Goal: Task Accomplishment & Management: Complete application form

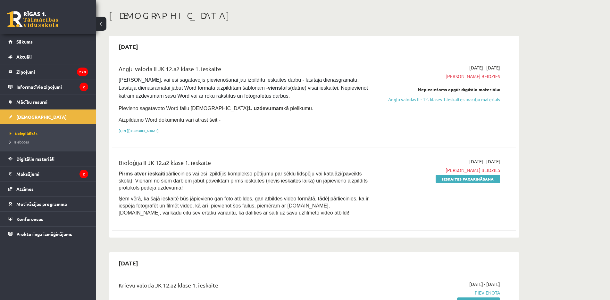
scroll to position [96, 0]
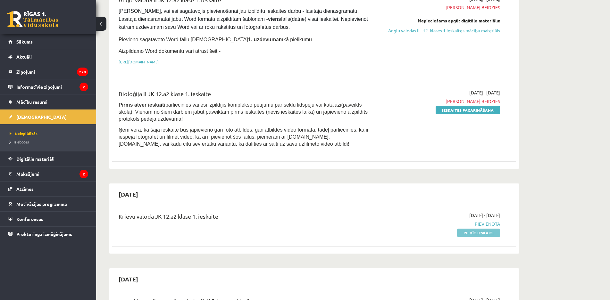
click at [486, 231] on link "Pildīt ieskaiti" at bounding box center [478, 233] width 43 height 8
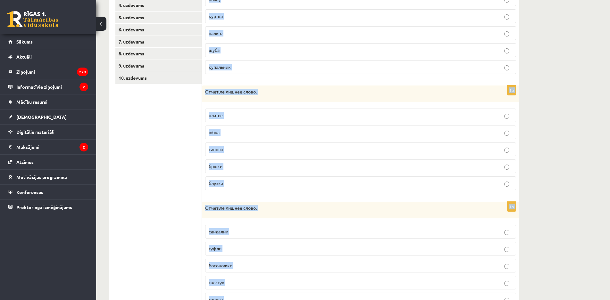
scroll to position [200, 0]
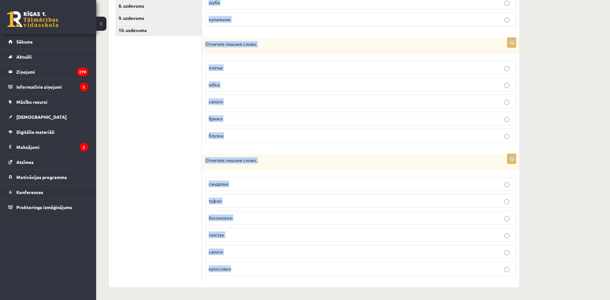
drag, startPoint x: 205, startPoint y: 127, endPoint x: 239, endPoint y: 275, distance: 152.6
click at [242, 277] on form "1p Отметьте лишнее слово. плащ [GEOGRAPHIC_DATA] [GEOGRAPHIC_DATA] шуба купальн…" at bounding box center [360, 98] width 305 height 366
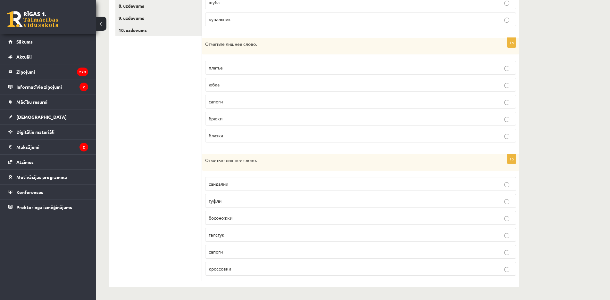
click at [173, 232] on ul "1. uzdevums 2. uzdevums 3. uzdevums 4. uzdevums 5. uzdevums 6. uzdevums 7. uzde…" at bounding box center [158, 98] width 87 height 366
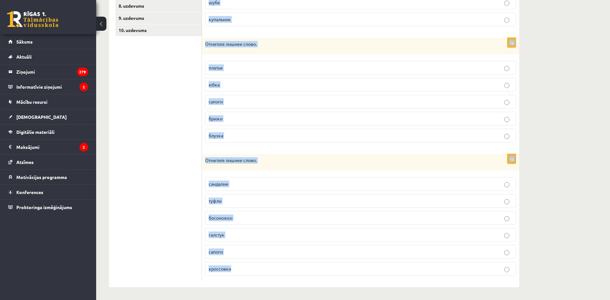
drag, startPoint x: 205, startPoint y: 88, endPoint x: 246, endPoint y: 280, distance: 196.7
click at [246, 280] on form "1p Отметьте лишнее слово. плащ куртка пальто шуба купальник 1p Отметьте лишнее …" at bounding box center [360, 98] width 305 height 366
copy form "Отметьте лишнее слово. плащ куртка пальто шуба купальник 1p Отметьте лишнее сло…"
click at [205, 85] on div "1p Отметьте лишнее слово. платье юбка сапоги брюки блузка" at bounding box center [360, 93] width 317 height 110
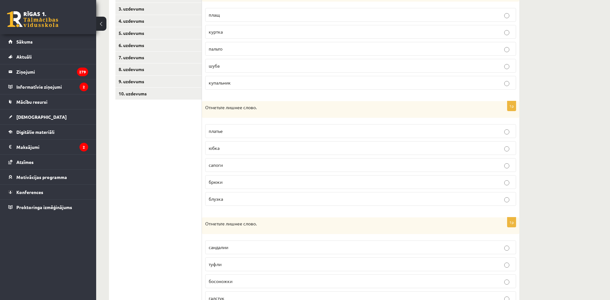
scroll to position [136, 0]
click at [225, 77] on fieldset "плащ куртка пальто шуба купальник" at bounding box center [360, 48] width 311 height 87
click at [246, 88] on label "купальник" at bounding box center [360, 83] width 311 height 14
click at [232, 165] on p "сапоги" at bounding box center [361, 165] width 304 height 7
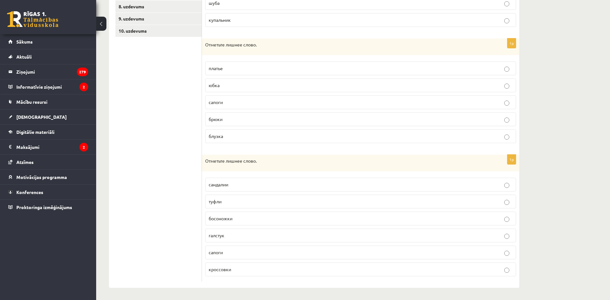
scroll to position [200, 0]
click at [218, 237] on span "галстук" at bounding box center [217, 235] width 16 height 6
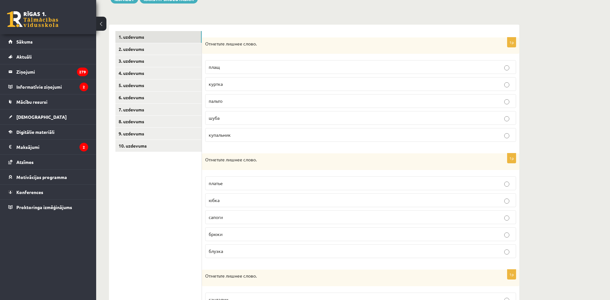
scroll to position [40, 0]
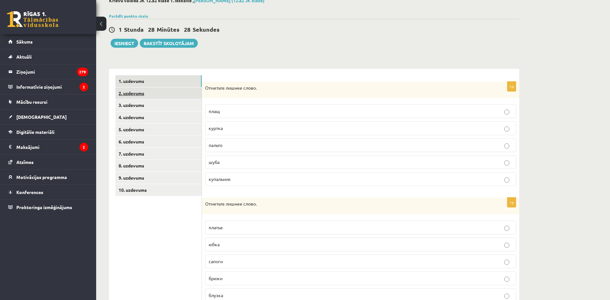
click at [146, 95] on link "2. uzdevums" at bounding box center [158, 94] width 86 height 12
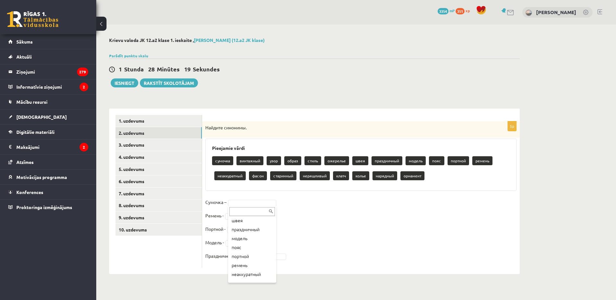
scroll to position [96, 0]
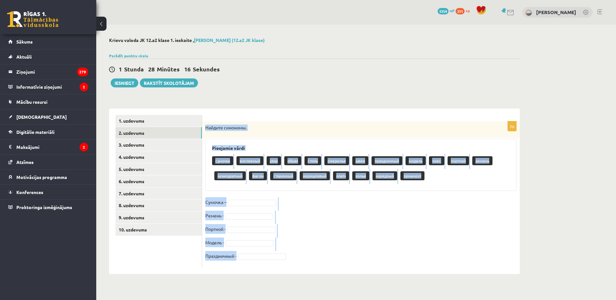
drag, startPoint x: 206, startPoint y: 126, endPoint x: 295, endPoint y: 275, distance: 173.5
click at [295, 275] on div "**********" at bounding box center [314, 156] width 436 height 263
copy div "Найдите синонимы. Pieejamie vārdi сумочка винтажный узор образ стиль ожерелье ш…"
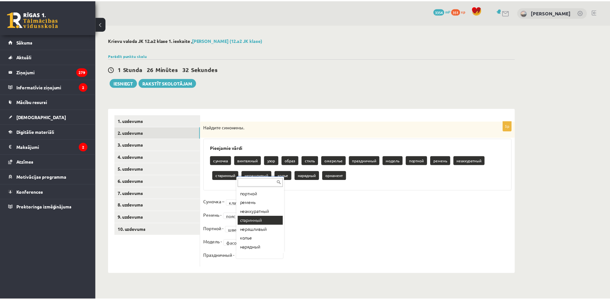
scroll to position [89, 0]
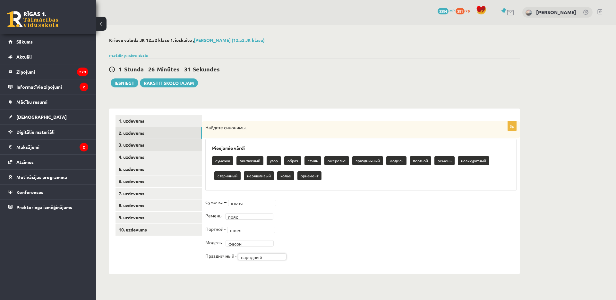
click at [144, 147] on link "3. uzdevums" at bounding box center [158, 145] width 86 height 12
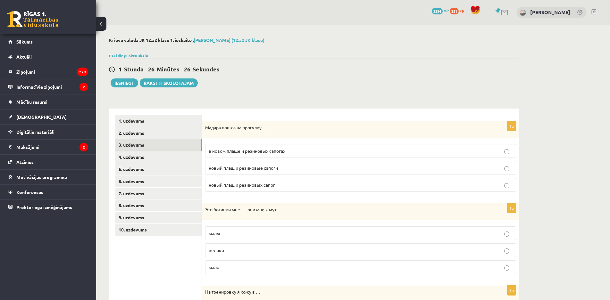
click at [215, 146] on label "в новом плаще и резиновых сапогах" at bounding box center [360, 151] width 311 height 14
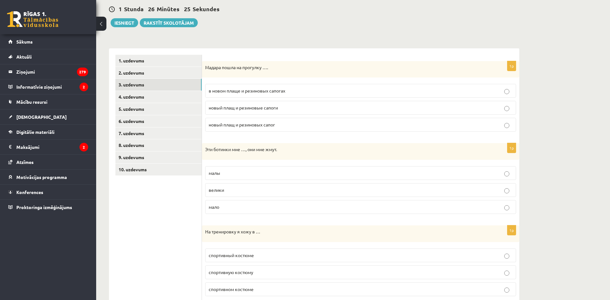
scroll to position [64, 0]
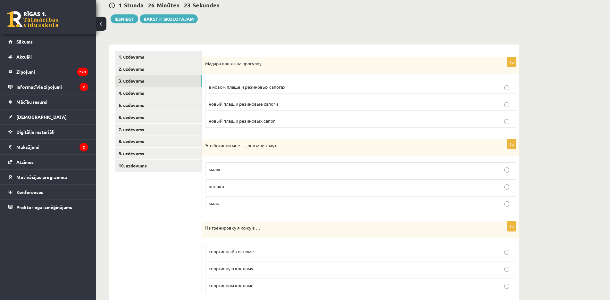
click at [219, 169] on span "малы" at bounding box center [215, 169] width 12 height 6
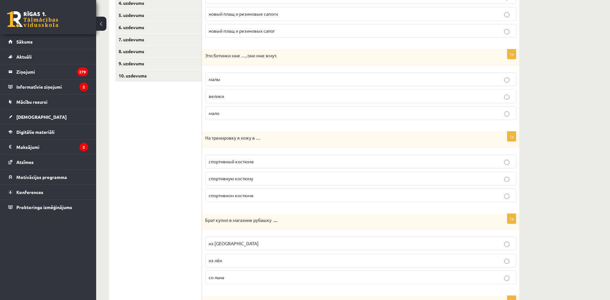
scroll to position [160, 0]
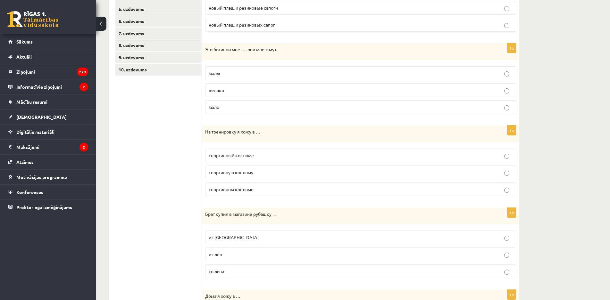
click at [256, 186] on p "спортивном костюме" at bounding box center [361, 189] width 304 height 7
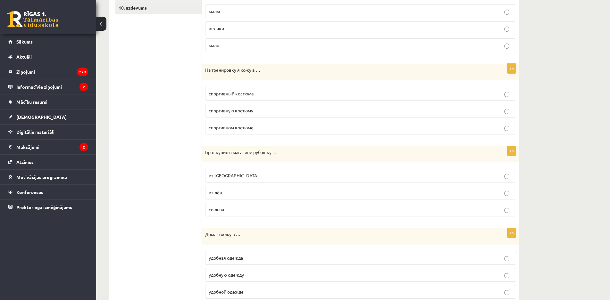
scroll to position [224, 0]
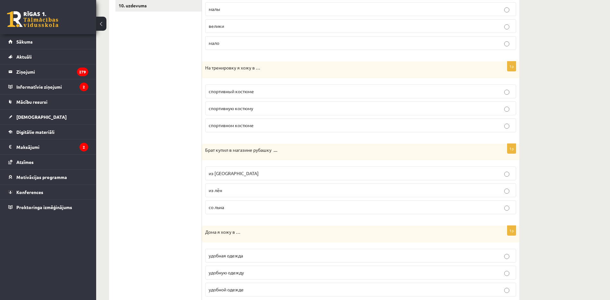
click at [243, 177] on p "из льна" at bounding box center [361, 173] width 304 height 7
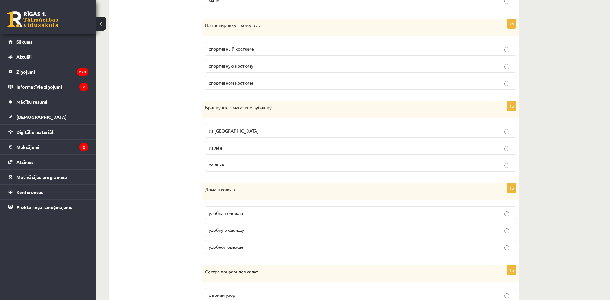
scroll to position [289, 0]
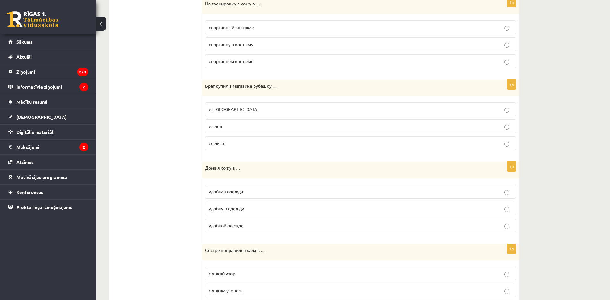
click at [223, 228] on span "удобной одежде" at bounding box center [226, 226] width 35 height 6
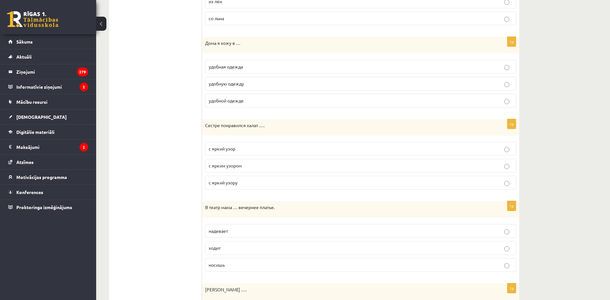
scroll to position [417, 0]
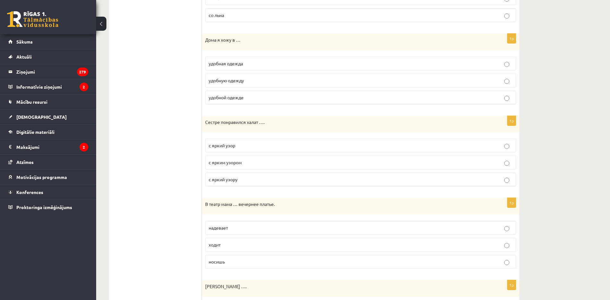
click at [278, 158] on label "с ярким узором" at bounding box center [360, 163] width 311 height 14
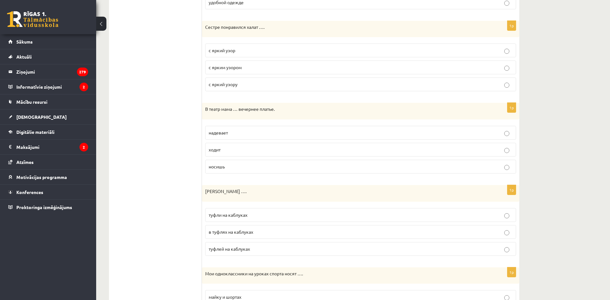
scroll to position [513, 0]
click at [262, 130] on p "надевает" at bounding box center [361, 132] width 304 height 7
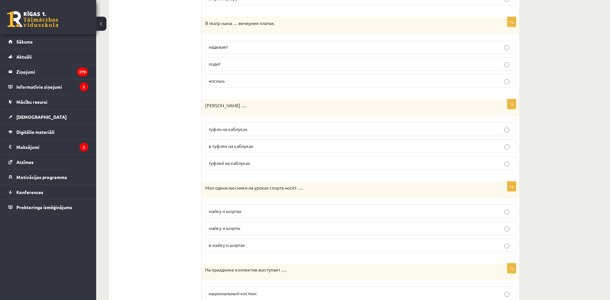
scroll to position [609, 0]
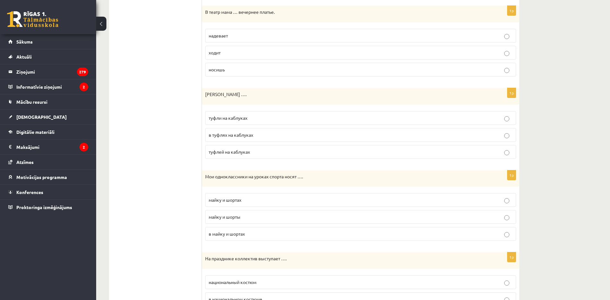
click at [268, 122] on p "туфли на каблуках" at bounding box center [361, 118] width 304 height 7
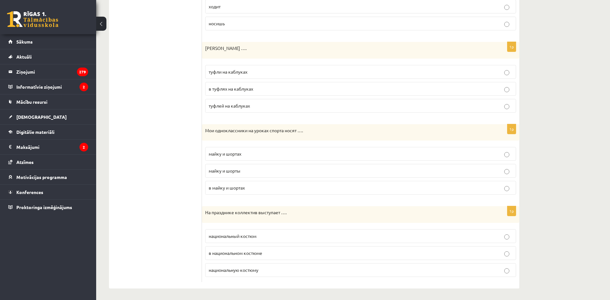
scroll to position [657, 0]
click at [250, 171] on p "майку и шорты" at bounding box center [361, 169] width 304 height 7
click at [270, 250] on p "в национальном костюме" at bounding box center [361, 252] width 304 height 7
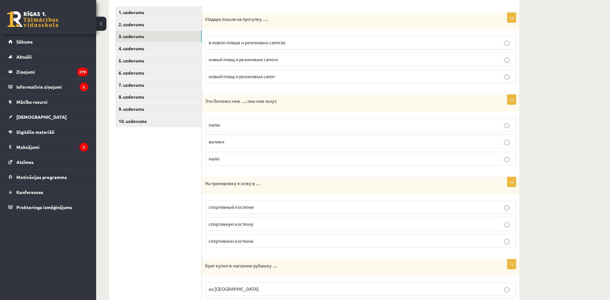
scroll to position [16, 0]
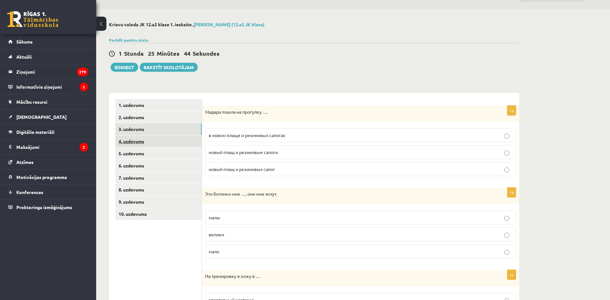
click at [160, 146] on link "4. uzdevums" at bounding box center [158, 142] width 86 height 12
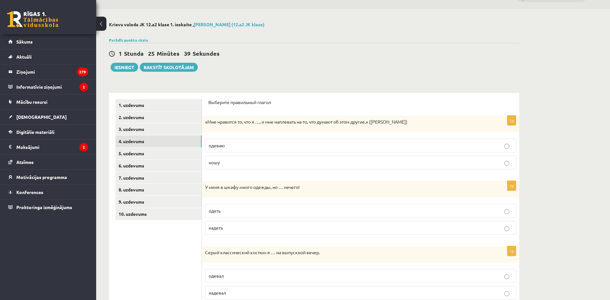
click at [241, 162] on p "ношу" at bounding box center [361, 162] width 304 height 7
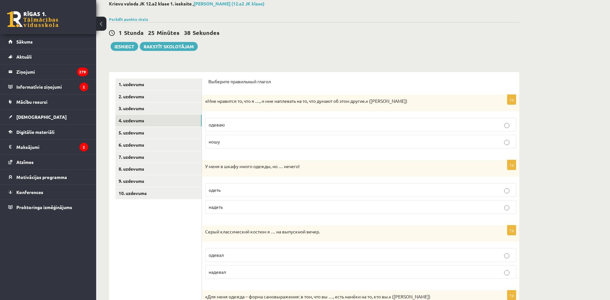
scroll to position [48, 0]
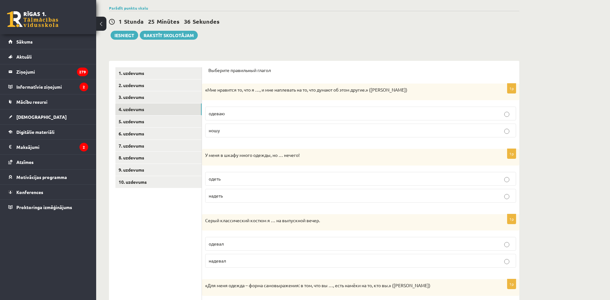
click at [231, 182] on p "одеть" at bounding box center [361, 179] width 304 height 7
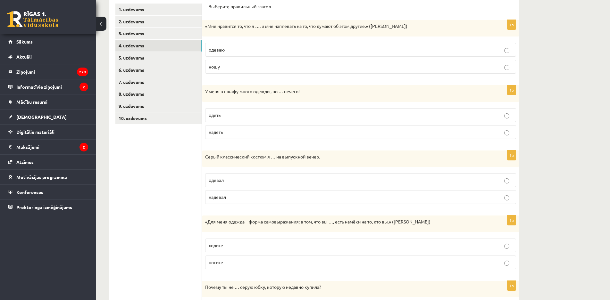
scroll to position [112, 0]
click at [223, 182] on span "одевал" at bounding box center [216, 180] width 15 height 6
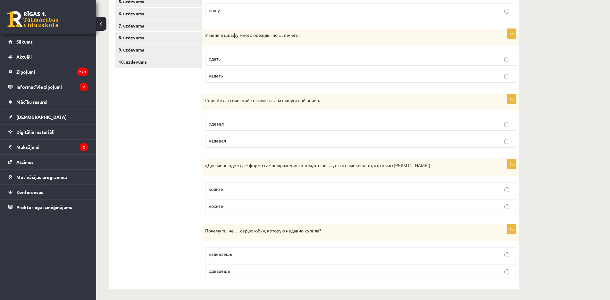
scroll to position [171, 0]
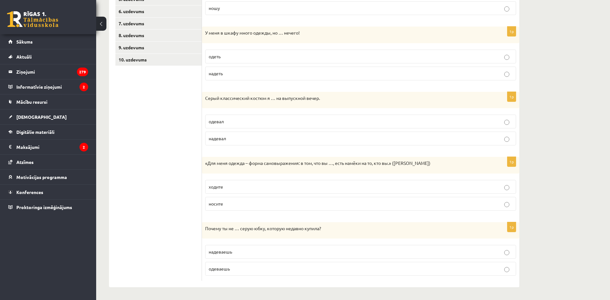
click at [227, 203] on p "носите" at bounding box center [361, 204] width 304 height 7
click at [232, 252] on span "надеваешь" at bounding box center [220, 252] width 23 height 6
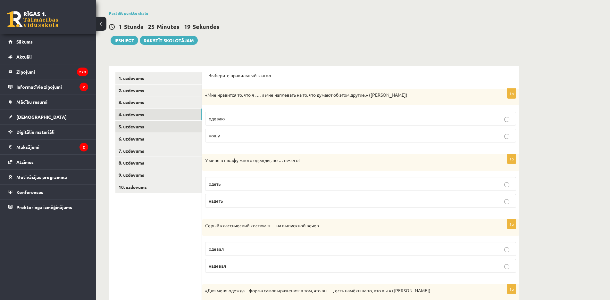
scroll to position [42, 0]
click at [140, 126] on link "5. uzdevums" at bounding box center [158, 127] width 86 height 12
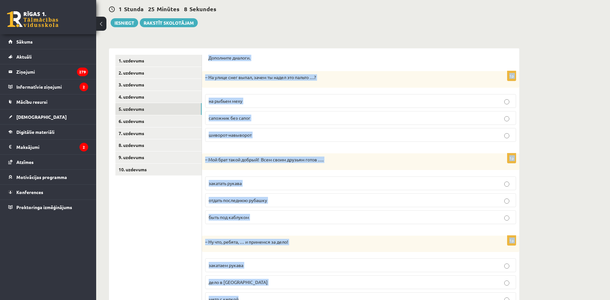
scroll to position [91, 0]
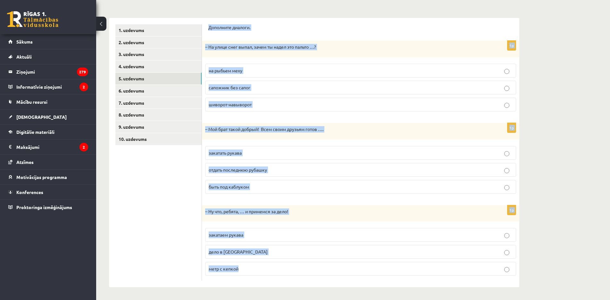
drag, startPoint x: 209, startPoint y: 76, endPoint x: 282, endPoint y: 300, distance: 235.4
click at [282, 300] on div "**********" at bounding box center [314, 117] width 436 height 367
copy form "Дополните диалоги. 1p – На улице снег выпал, зачем ты надел это пальто …? на ры…"
click at [311, 108] on p "шиворот-навыворот" at bounding box center [361, 104] width 304 height 7
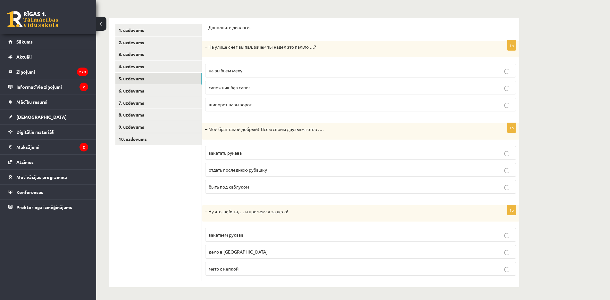
click at [263, 168] on span "отдать последнюю рубашку" at bounding box center [238, 170] width 58 height 6
click at [285, 86] on p "сапожник без сапог" at bounding box center [361, 87] width 304 height 7
click at [279, 102] on p "шиворот-навыворот" at bounding box center [361, 104] width 304 height 7
click at [271, 238] on p "закатаем рукава" at bounding box center [361, 235] width 304 height 7
click at [140, 90] on link "6. uzdevums" at bounding box center [158, 91] width 86 height 12
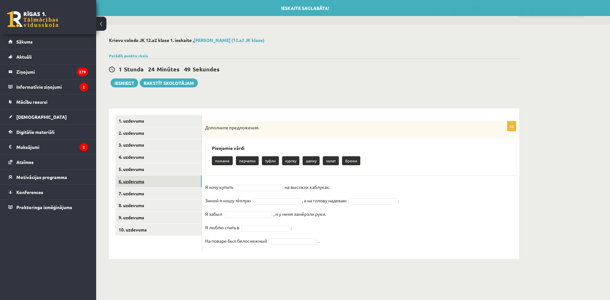
scroll to position [0, 0]
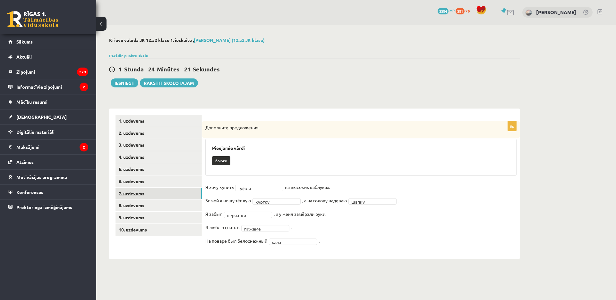
click at [168, 190] on link "7. uzdevums" at bounding box center [158, 194] width 86 height 12
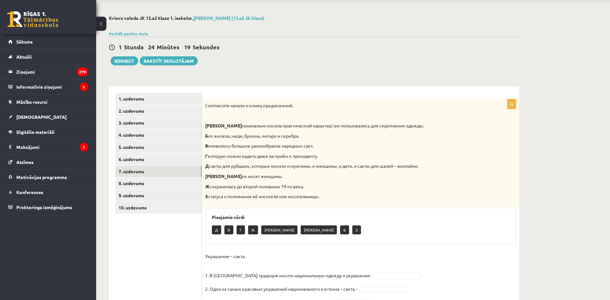
scroll to position [79, 0]
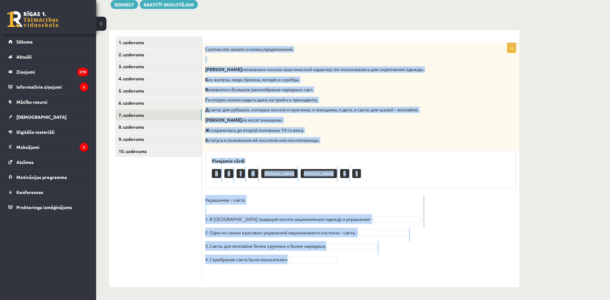
drag, startPoint x: 205, startPoint y: 49, endPoint x: 289, endPoint y: 267, distance: 234.3
click at [289, 267] on div "4p Соотнесите начало и конец предложений. А изначально носила практический хара…" at bounding box center [360, 162] width 317 height 238
copy div "Соотнесите начало и конец предложений. А изначально носила практический характе…"
click at [326, 197] on p "Украшение – сакта. 1. В Латвии традиция носить национальную одежду и украшения -" at bounding box center [288, 209] width 167 height 29
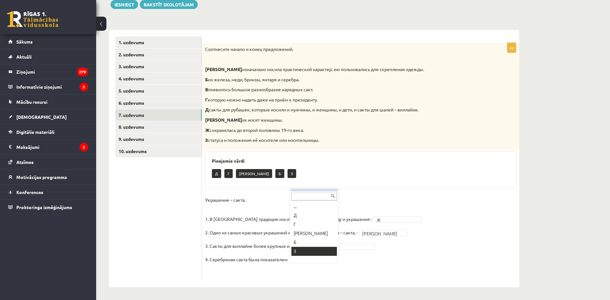
drag, startPoint x: 317, startPoint y: 251, endPoint x: 296, endPoint y: 239, distance: 25.0
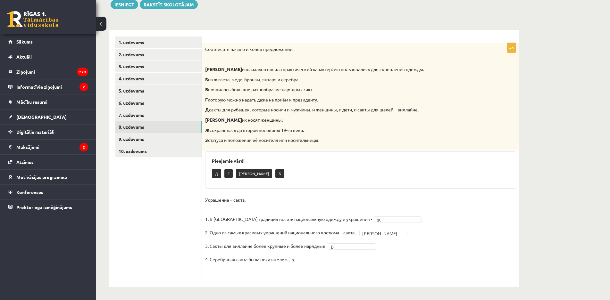
click at [139, 123] on link "8. uzdevums" at bounding box center [158, 127] width 86 height 12
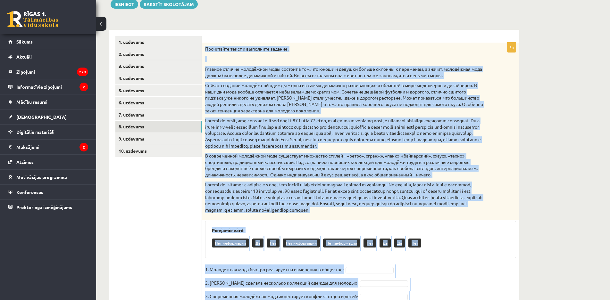
scroll to position [133, 0]
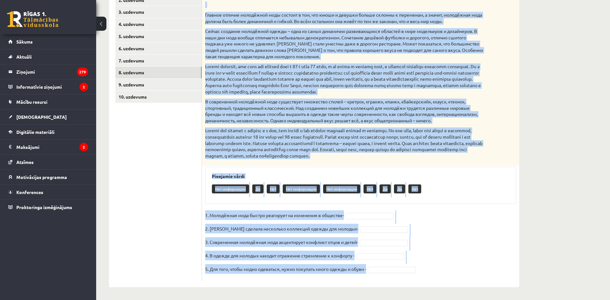
drag, startPoint x: 206, startPoint y: 50, endPoint x: 355, endPoint y: 312, distance: 301.5
click at [355, 167] on html "0 Dāvanas 3354 mP 351 xp Ieva Skadiņa Sākums Aktuāli Kā mācīties eSKOLĀ Kontakt…" at bounding box center [305, 17] width 610 height 300
copy div "Прочитайте текст и выполните задание. Главное отличие молодёжной моды состоит в…"
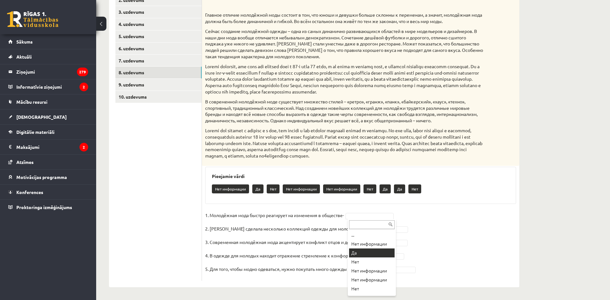
drag, startPoint x: 358, startPoint y: 260, endPoint x: 360, endPoint y: 255, distance: 5.5
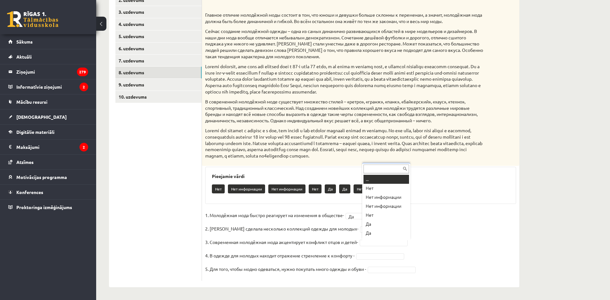
scroll to position [3, 0]
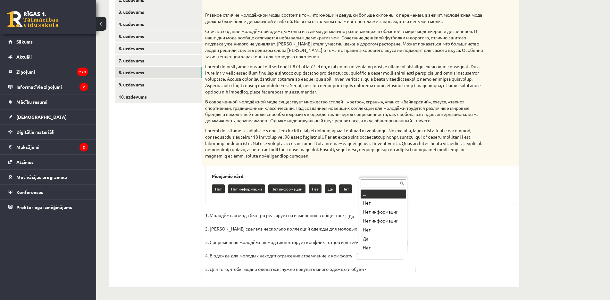
drag, startPoint x: 377, startPoint y: 257, endPoint x: 377, endPoint y: 251, distance: 6.4
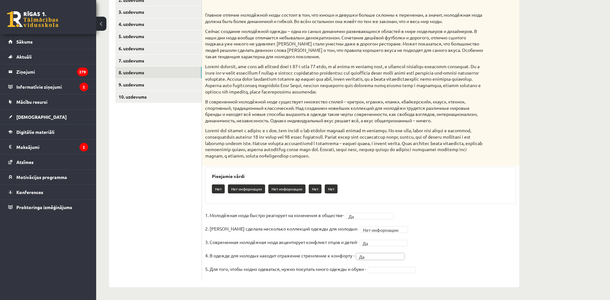
click at [388, 273] on fieldset "**********" at bounding box center [360, 244] width 311 height 67
click at [385, 265] on fieldset "**********" at bounding box center [360, 244] width 311 height 67
click at [161, 86] on link "9. uzdevums" at bounding box center [158, 85] width 86 height 12
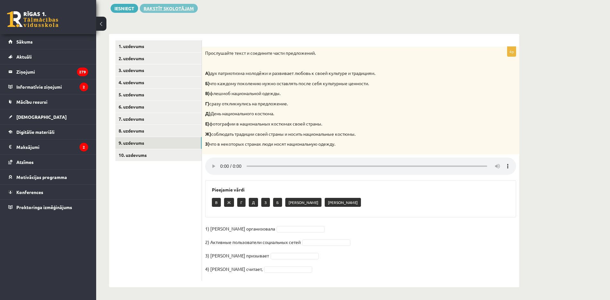
scroll to position [75, 0]
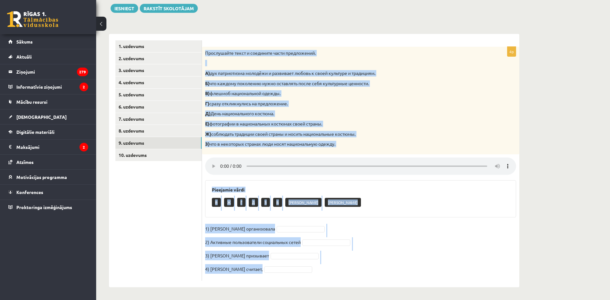
drag, startPoint x: 204, startPoint y: 51, endPoint x: 290, endPoint y: 276, distance: 240.4
click at [290, 276] on div "4p Прослушайте текст и соедините части предложений. А) дух патриотизма молодёжи…" at bounding box center [360, 164] width 317 height 234
copy div "Прослушайте текст и соедините части предложений. А) дух патриотизма молодёжи и …"
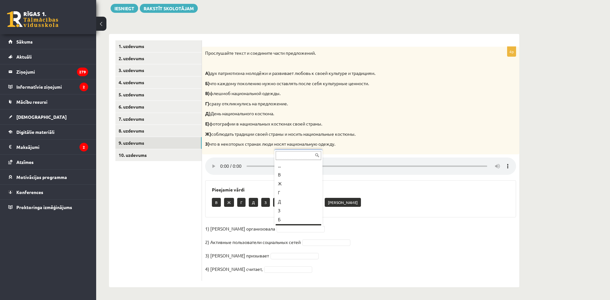
scroll to position [8, 0]
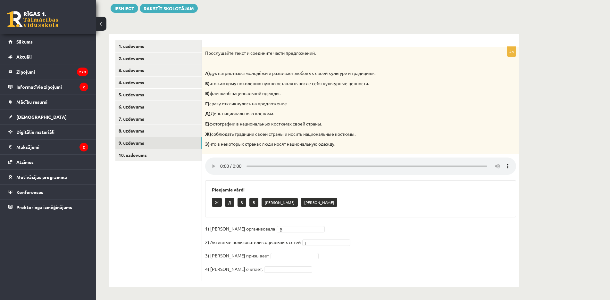
click at [291, 249] on fieldset "1) Мухаббат Саби организовала В * 2) Активные пользователи социальных сетей Г *…" at bounding box center [360, 251] width 311 height 54
drag, startPoint x: 285, startPoint y: 266, endPoint x: 285, endPoint y: 262, distance: 3.8
click at [285, 265] on fieldset "1) Мухаббат Саби организовала В * 2) Активные пользователи социальных сетей Г *…" at bounding box center [360, 251] width 311 height 54
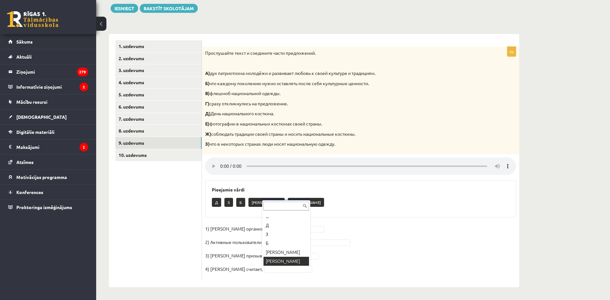
drag, startPoint x: 280, startPoint y: 257, endPoint x: 268, endPoint y: 250, distance: 14.4
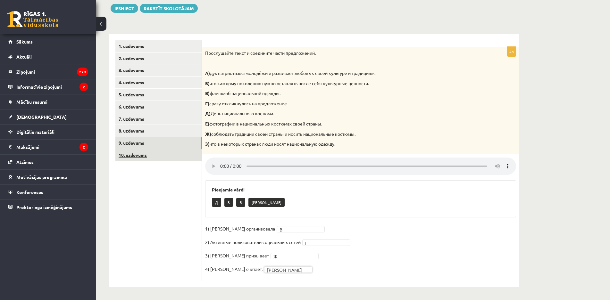
click at [164, 156] on link "10. uzdevums" at bounding box center [158, 155] width 86 height 12
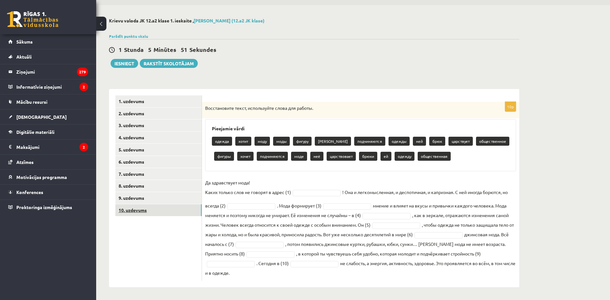
scroll to position [20, 0]
drag, startPoint x: 205, startPoint y: 108, endPoint x: 280, endPoint y: 271, distance: 179.5
click at [280, 271] on div "10p Восстановите текст, используйте слова для работы. Pieejamie vārdi одежда хо…" at bounding box center [360, 191] width 317 height 179
copy div "Восстановите текст, используйте слова для работы. Pieejamie vārdi одежда хотит …"
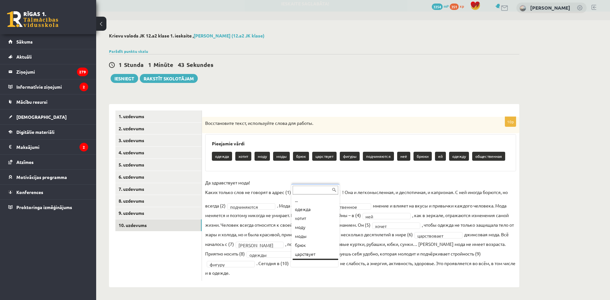
scroll to position [8, 0]
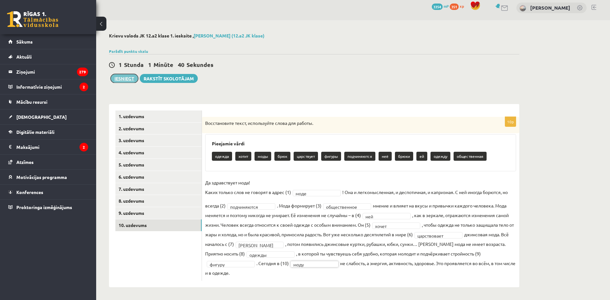
click at [117, 80] on button "Iesniegt" at bounding box center [125, 78] width 28 height 9
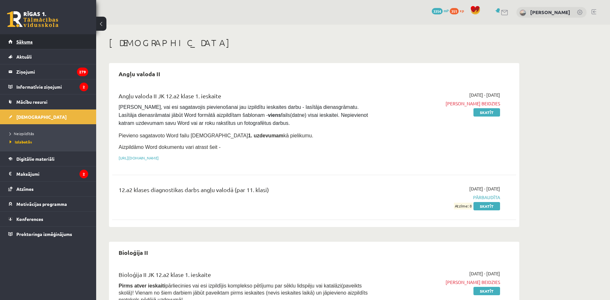
click at [13, 38] on link "Sākums" at bounding box center [48, 41] width 80 height 15
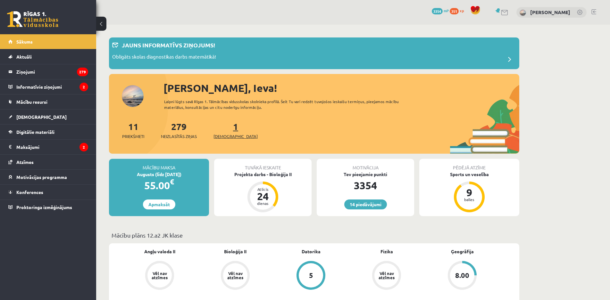
click at [225, 123] on link "1 Ieskaites" at bounding box center [236, 130] width 44 height 19
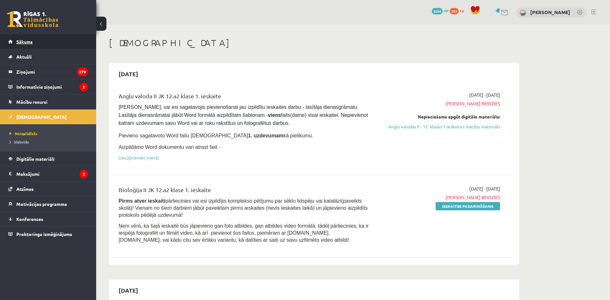
click at [44, 44] on link "Sākums" at bounding box center [48, 41] width 80 height 15
